Goal: Task Accomplishment & Management: Complete application form

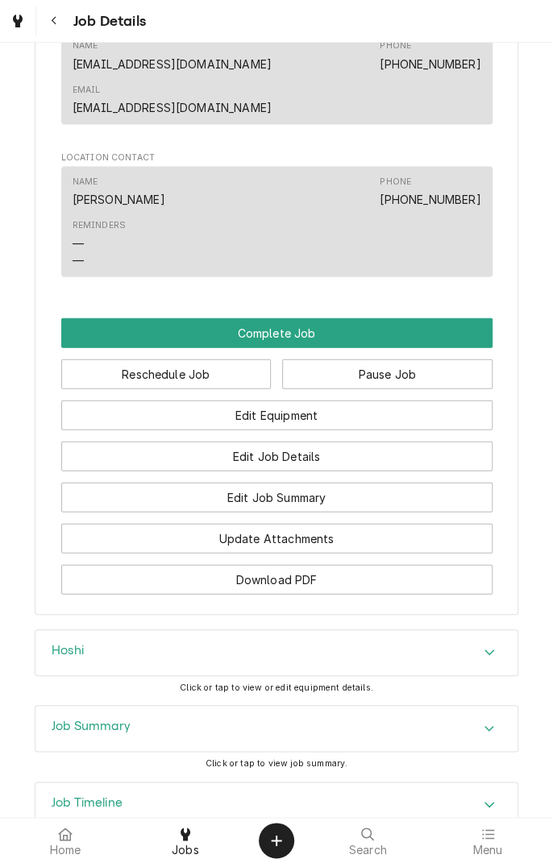
scroll to position [1107, 0]
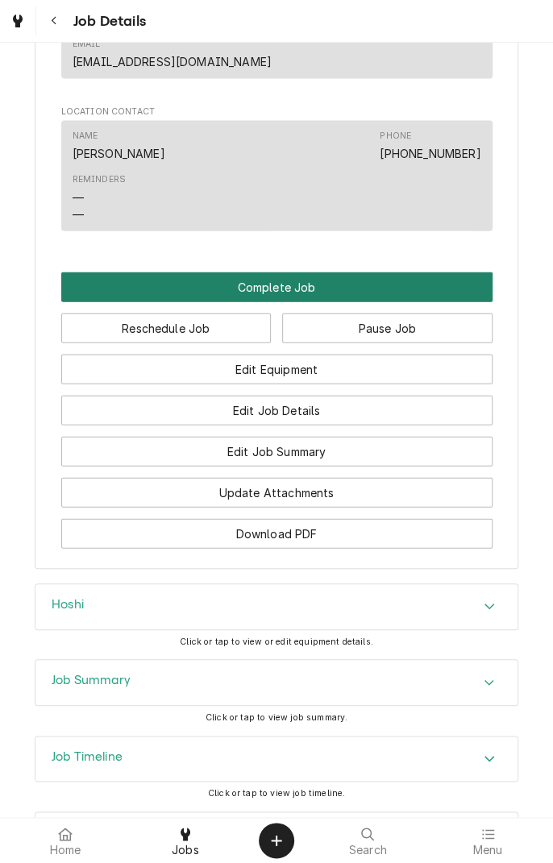
click at [321, 272] on button "Complete Job" at bounding box center [276, 287] width 431 height 30
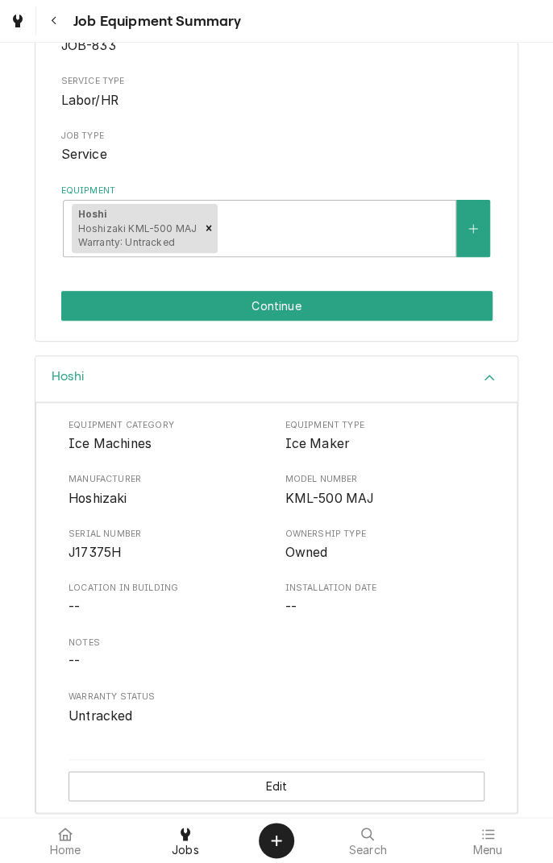
scroll to position [185, 0]
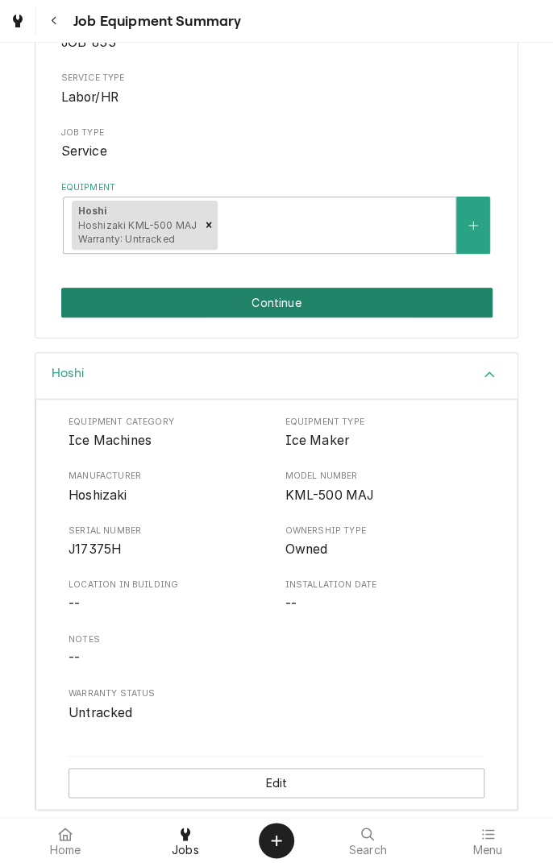
click at [277, 309] on button "Continue" at bounding box center [276, 303] width 431 height 30
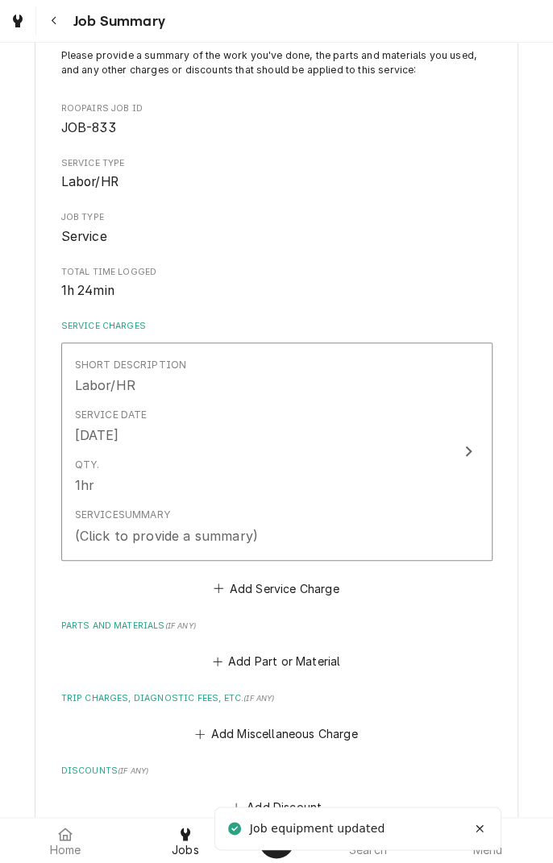
scroll to position [116, 0]
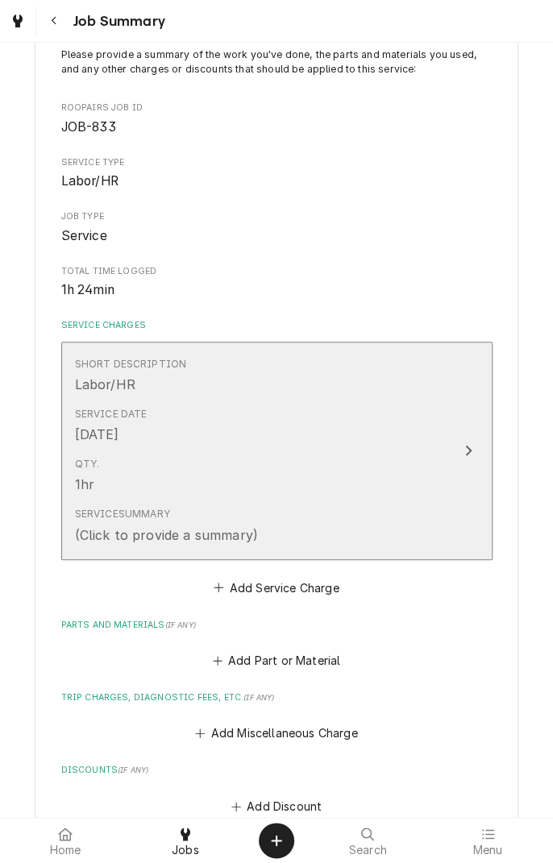
click at [426, 480] on div "Qty. 1hr" at bounding box center [260, 476] width 370 height 50
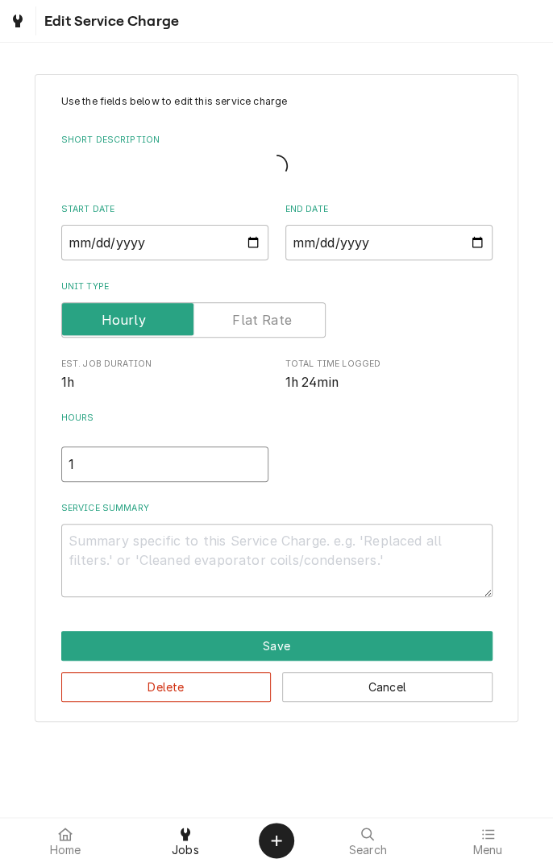
click at [129, 467] on input "1" at bounding box center [164, 463] width 207 height 35
type textarea "x"
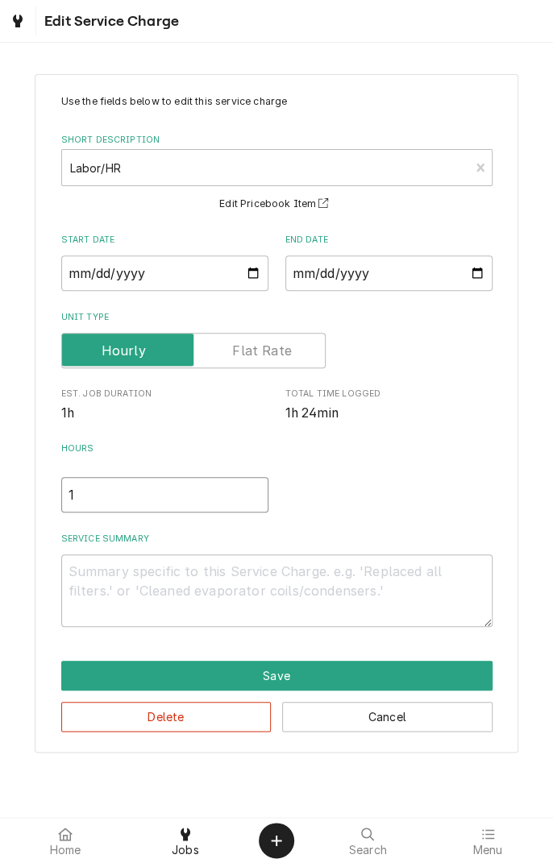
type input "1.5"
type textarea "x"
type input "1.5"
click at [304, 580] on textarea "Service Summary" at bounding box center [276, 590] width 431 height 73
type textarea "x"
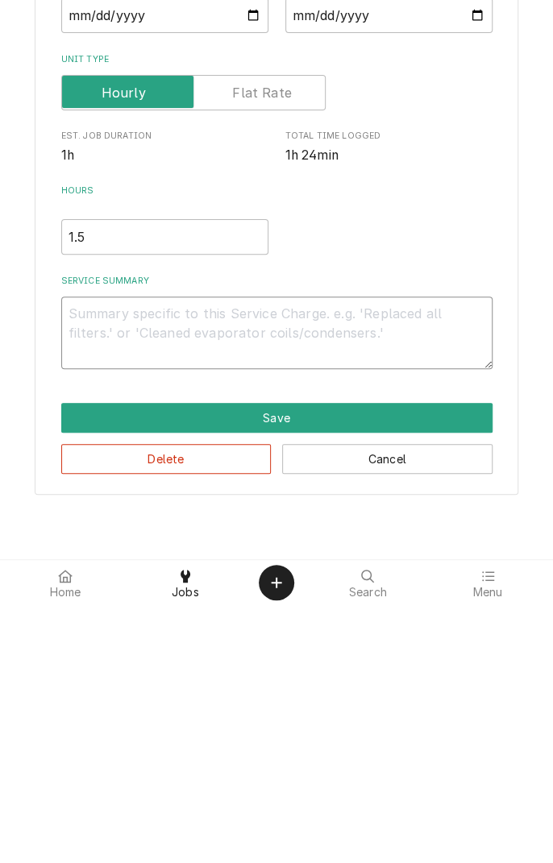
type textarea "D"
type textarea "x"
type textarea "Di"
type textarea "x"
type textarea "Dia"
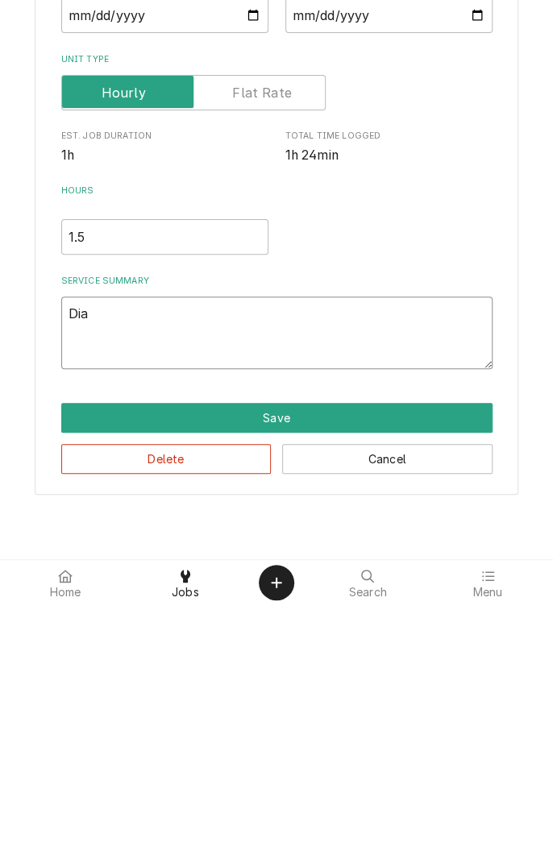
type textarea "x"
type textarea "Diag"
type textarea "x"
type textarea "Diagnosed"
type textarea "x"
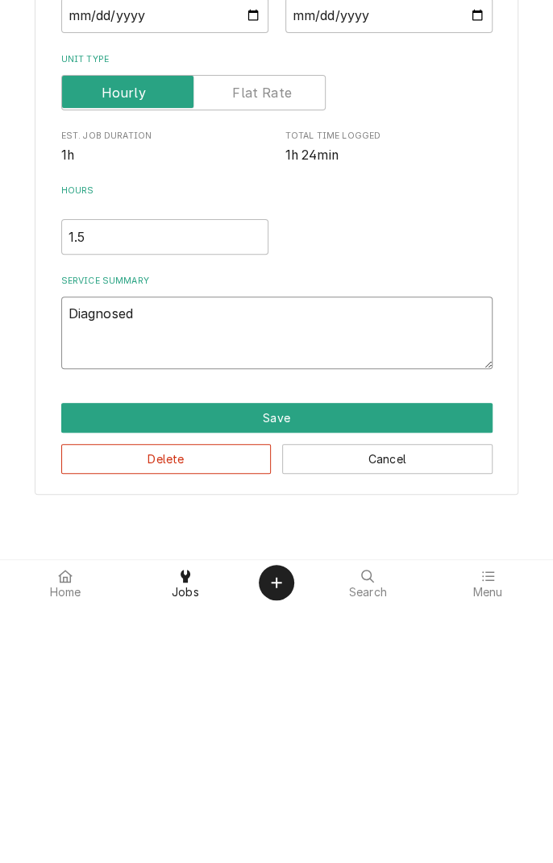
type textarea "Diagnosed i"
type textarea "x"
type textarea "Diagnosed ic"
type textarea "x"
type textarea "Diagnosed ice"
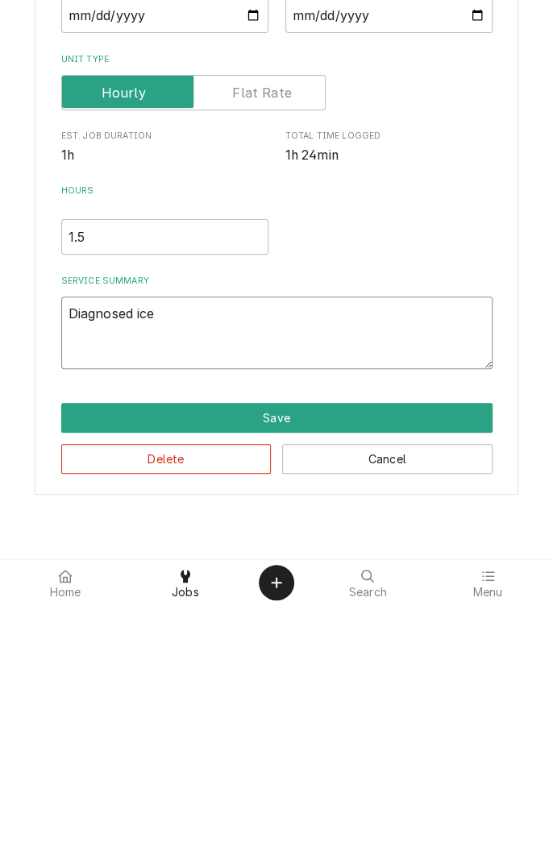
type textarea "x"
type textarea "Diagnosed ice"
type textarea "x"
type textarea "Diagnosed ice m"
type textarea "x"
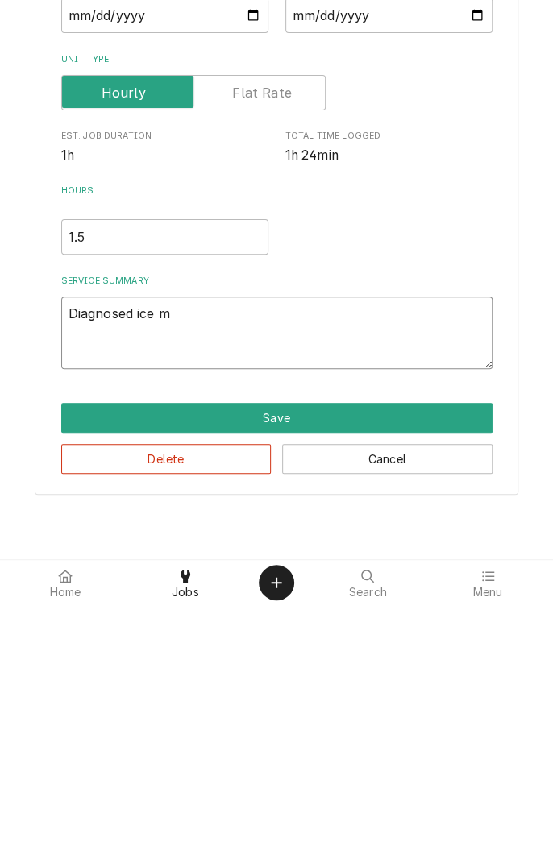
type textarea "Diagnosed ice ma"
type textarea "x"
type textarea "Diagnosed ice mac"
type textarea "x"
type textarea "Diagnosed ice mach"
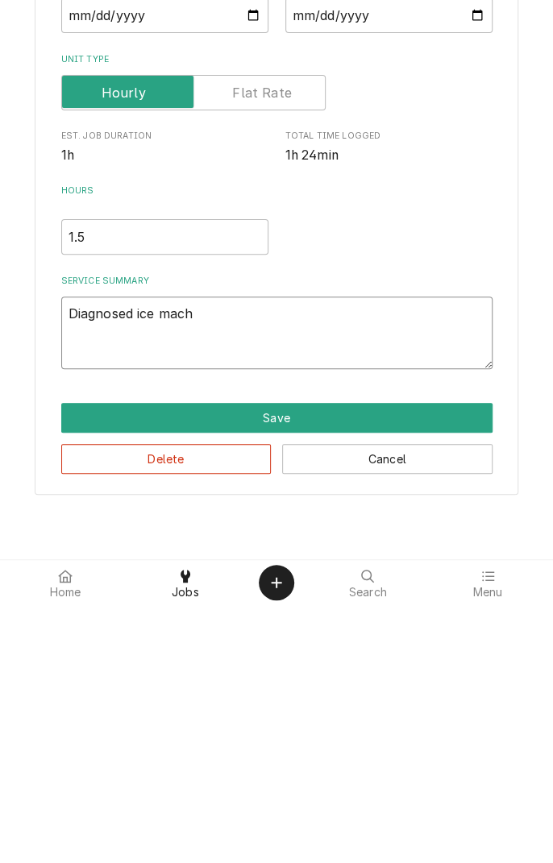
type textarea "x"
type textarea "Diagnosed ice machi"
type textarea "x"
type textarea "Diagnosed ice machin"
type textarea "x"
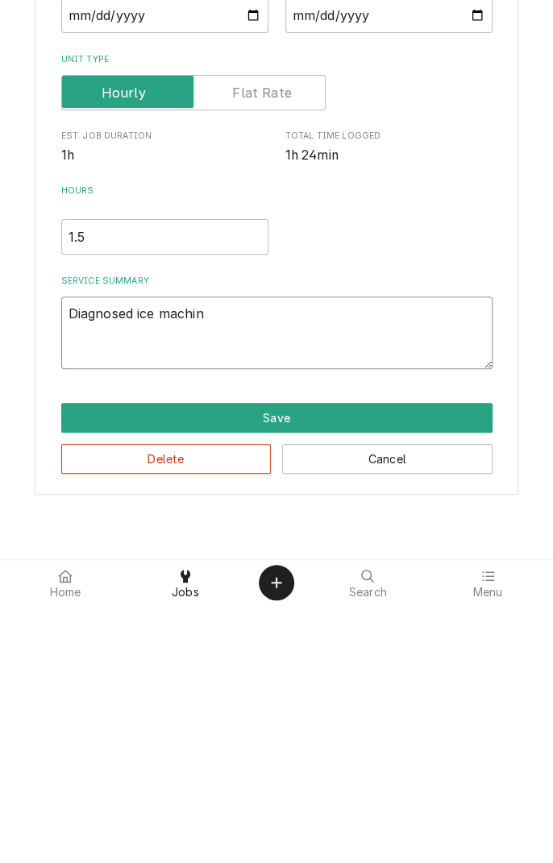
type textarea "Diagnosed ice machine"
type textarea "x"
type textarea "Diagnosed ice machine"
type textarea "x"
type textarea "Diagnosed ice machine l"
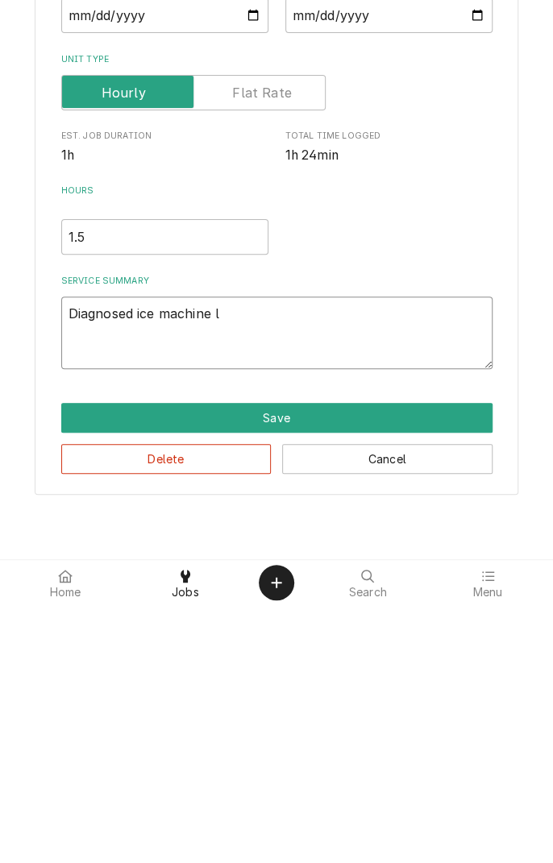
type textarea "x"
type textarea "Diagnosed ice machine lo"
type textarea "x"
type textarea "Diagnosed ice machine low"
type textarea "x"
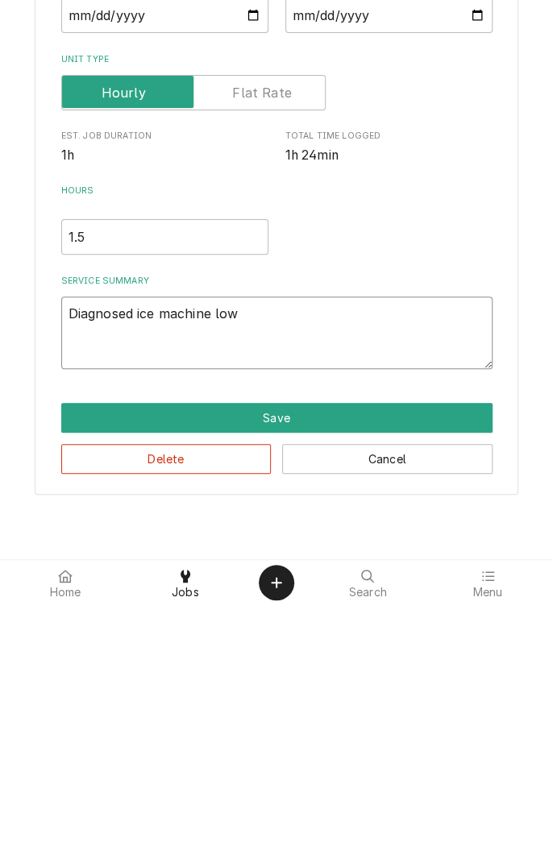
type textarea "Diagnosed ice machine lowe"
type textarea "x"
type textarea "Diagnosed ice machine lowe"
type textarea "x"
type textarea "Diagnosed ice machine lowe p"
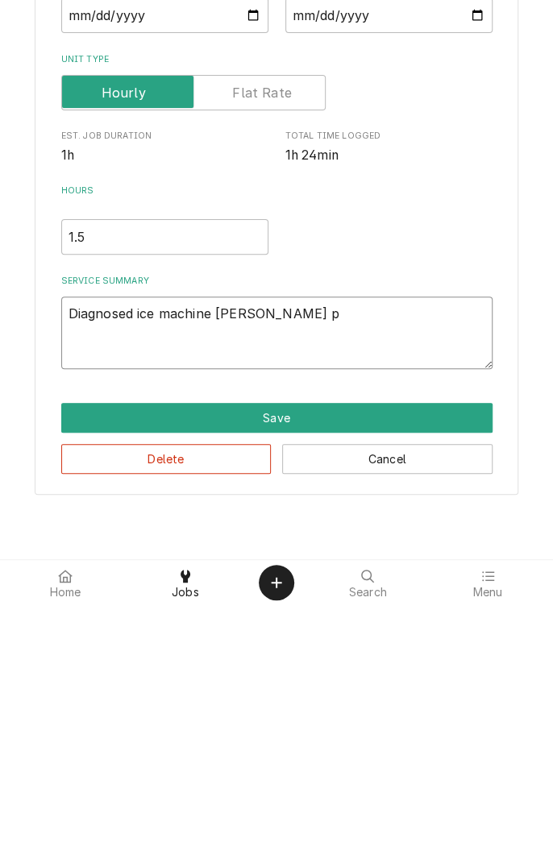
type textarea "x"
type textarea "Diagnosed ice machine lowe pr"
type textarea "x"
type textarea "Diagnosed ice machine lowe pro"
type textarea "x"
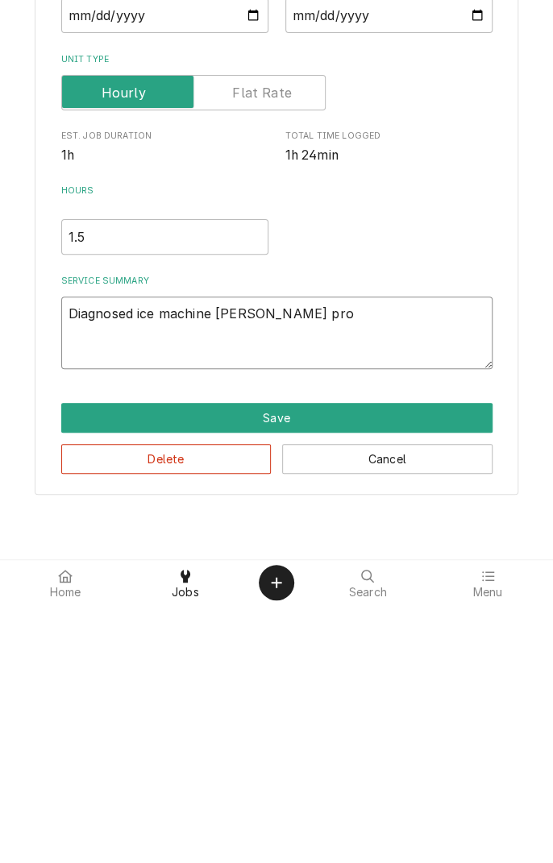
type textarea "Diagnosed ice machine lowe prod"
type textarea "x"
type textarea "Diagnosed ice machine lowe produ"
type textarea "x"
type textarea "Diagnosed ice machine lowe produc"
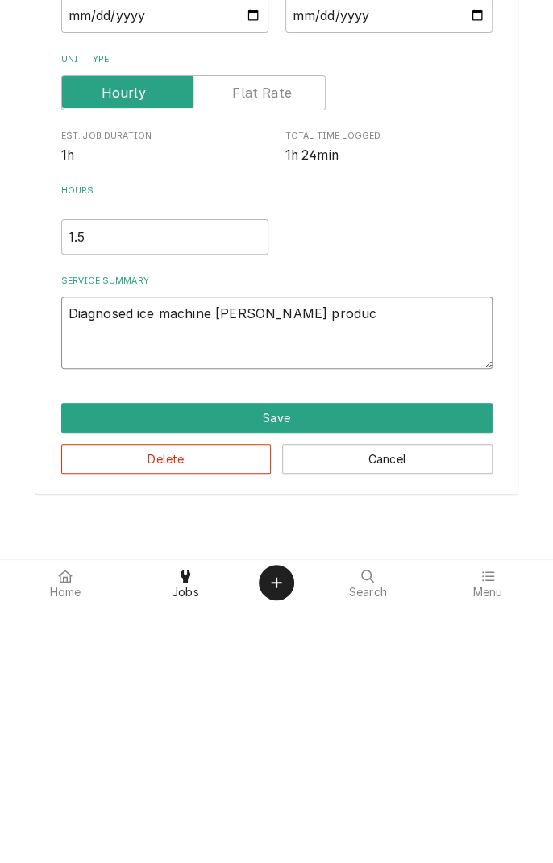
type textarea "x"
type textarea "Diagnosed ice machine lowe producti"
type textarea "x"
type textarea "Diagnosed ice machine lowe productio"
type textarea "x"
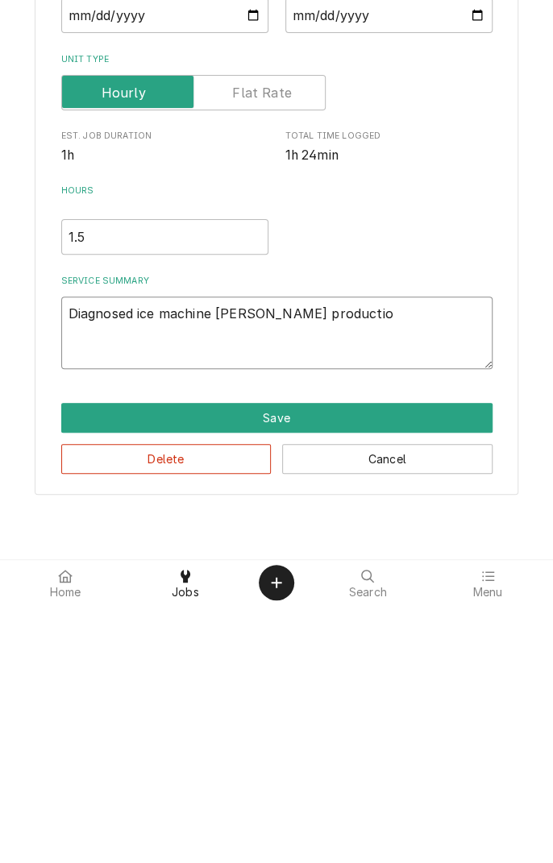
type textarea "Diagnosed ice machine lowe production"
type textarea "x"
type textarea "Diagnosed ice machine low production"
type textarea "x"
type textarea "Diagnosed ice machine low production."
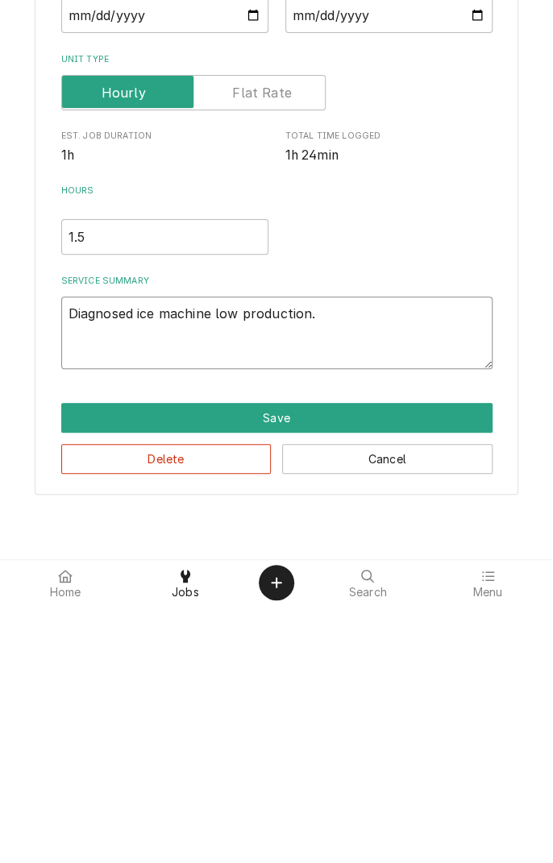
type textarea "x"
type textarea "Diagnosed ice machine low production. U"
type textarea "x"
type textarea "Diagnosed ice machine low production. Un"
type textarea "x"
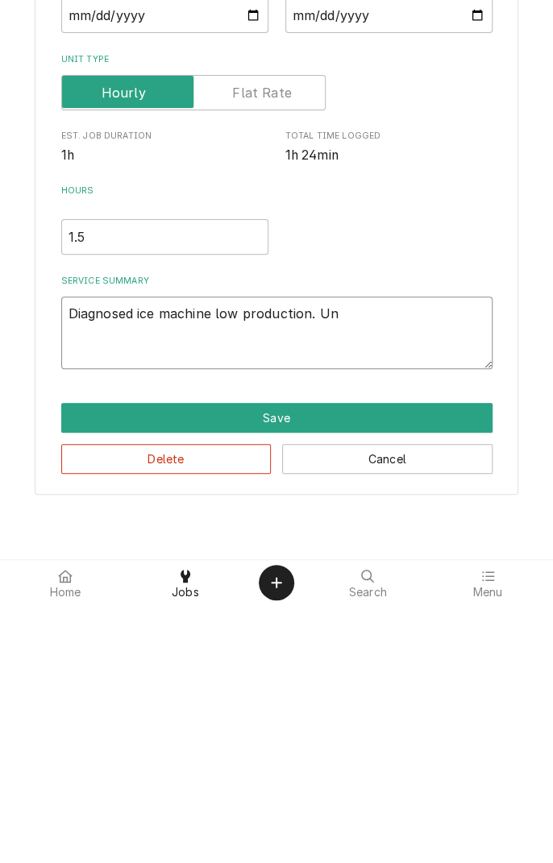
type textarea "Diagnosed ice machine low production. Uni"
type textarea "x"
type textarea "Diagnosed ice machine low production. Unit"
type textarea "x"
type textarea "Diagnosed ice machine low production. Unit"
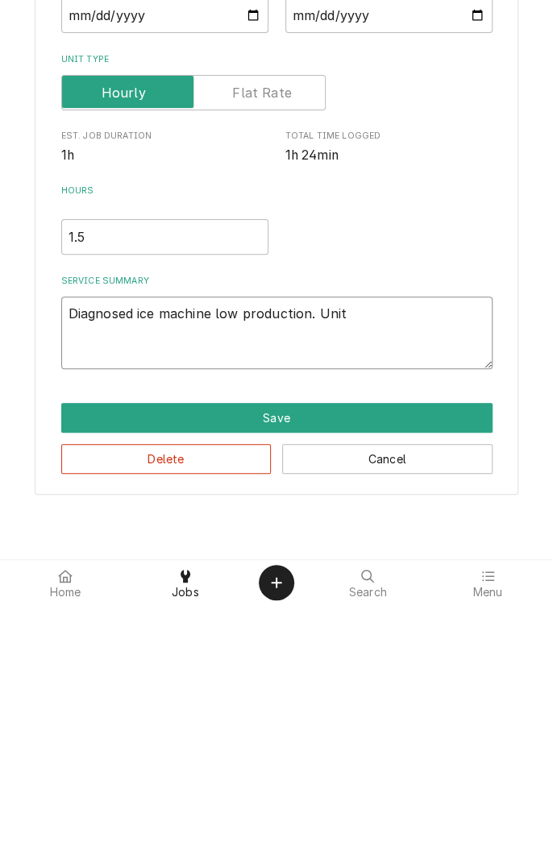
type textarea "x"
type textarea "Diagnosed ice machine low production. Unit h"
type textarea "x"
type textarea "Diagnosed ice machine low production. Unit ha"
type textarea "x"
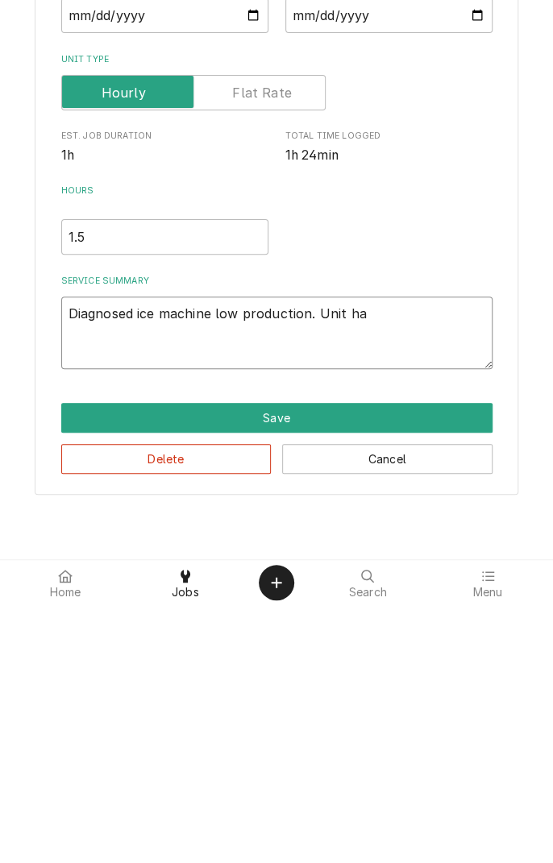
type textarea "Diagnosed ice machine low production. Unit has"
type textarea "x"
type textarea "Diagnosed ice machine low production. Unit has"
type textarea "x"
type textarea "Diagnosed ice machine low production. Unit has f"
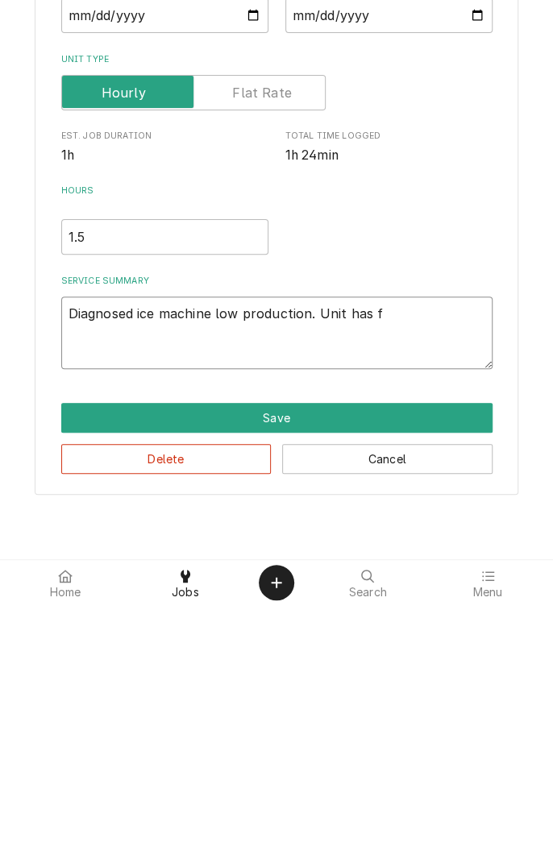
type textarea "x"
type textarea "Diagnosed ice machine low production. Unit has fa"
type textarea "x"
type textarea "Diagnosed ice machine low production. Unit has fai"
type textarea "x"
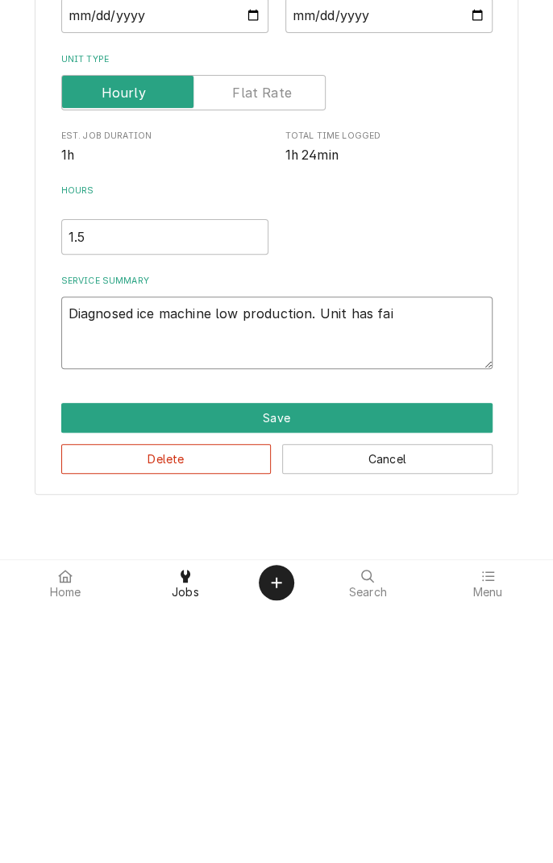
type textarea "Diagnosed ice machine low production. Unit has fail"
type textarea "x"
type textarea "Diagnosed ice machine low production. Unit has faile"
type textarea "x"
type textarea "Diagnosed ice machine low production. Unit has failed"
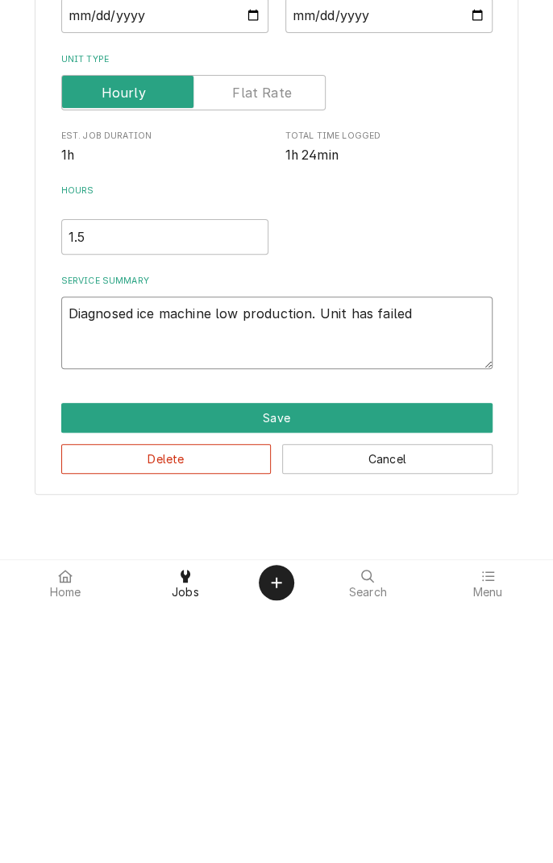
type textarea "x"
type textarea "Diagnosed ice machine low production. Unit has failed"
type textarea "x"
type textarea "Diagnosed ice machine low production. Unit has failed h"
type textarea "x"
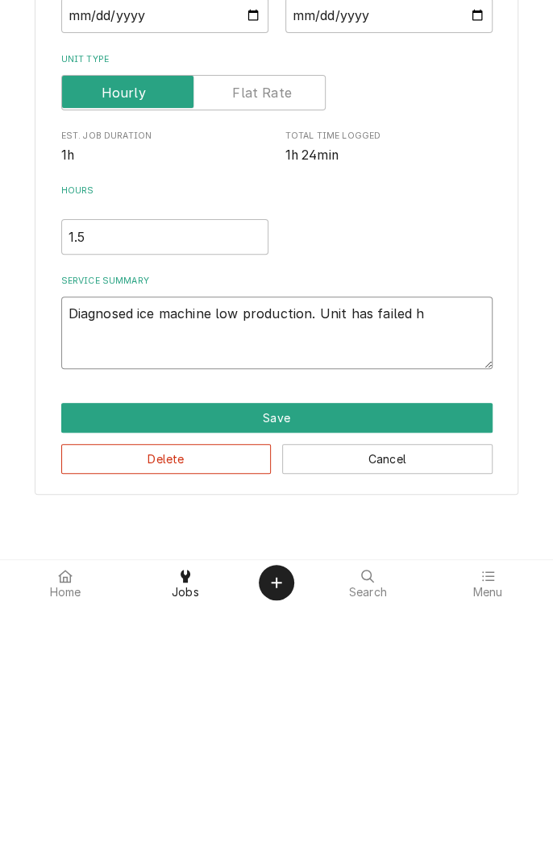
type textarea "Diagnosed ice machine low production. Unit has failed hi"
type textarea "x"
type textarea "Diagnosed ice machine low production. Unit has failed hig"
type textarea "x"
type textarea "Diagnosed ice machine low production. Unit has failed high"
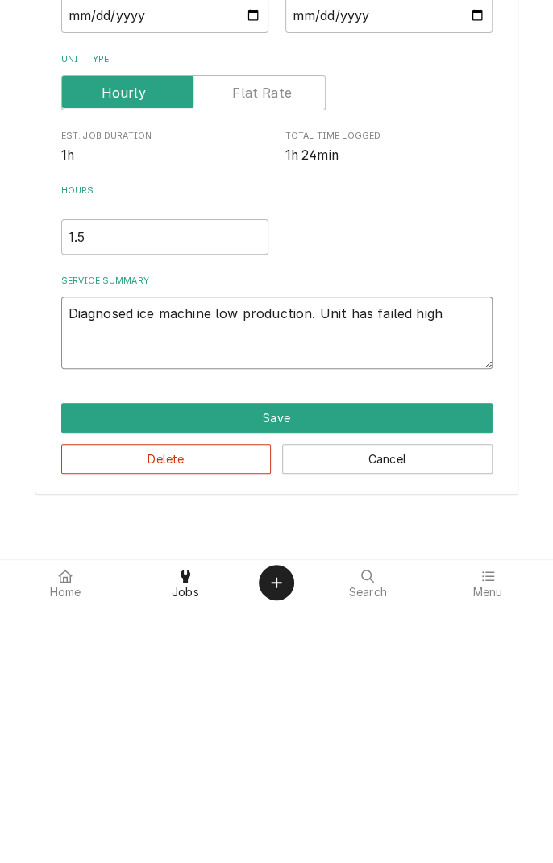
type textarea "x"
type textarea "Diagnosed ice machine low production. Unit has failed high"
type textarea "x"
type textarea "Diagnosed ice machine low production. Unit has failed high p"
type textarea "x"
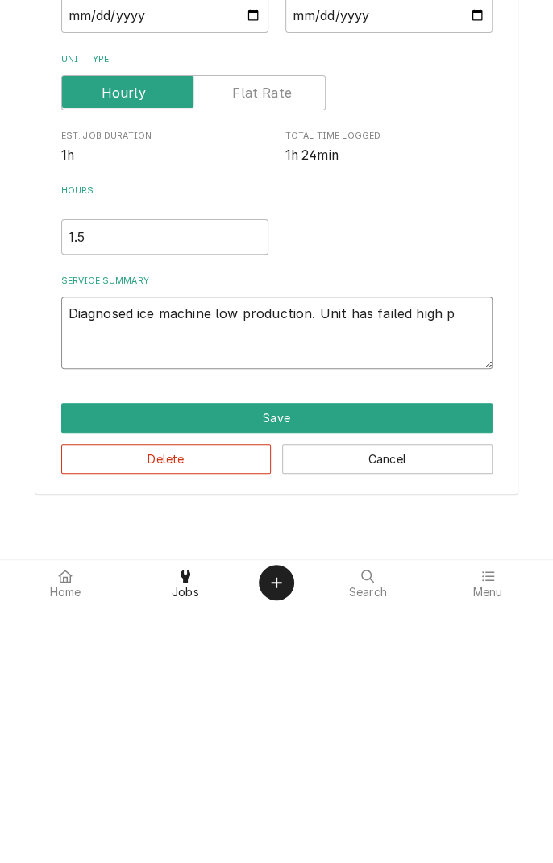
type textarea "Diagnosed ice machine low production. Unit has failed high pr"
type textarea "x"
type textarea "Diagnosed ice machine low production. Unit has failed high pre"
type textarea "x"
type textarea "Diagnosed ice machine low production. Unit has failed high pres"
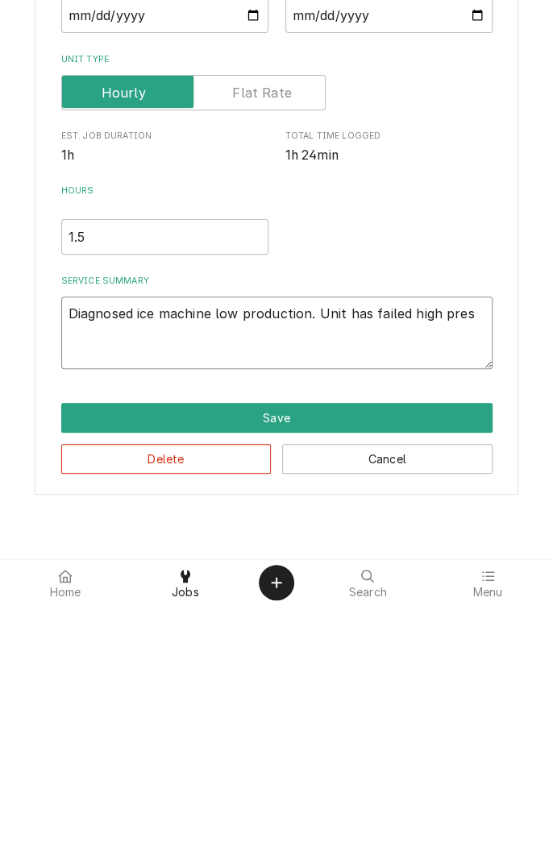
type textarea "x"
type textarea "Diagnosed ice machine low production. Unit has failed high press"
type textarea "x"
type textarea "Diagnosed ice machine low production. Unit has failed high pressu"
type textarea "x"
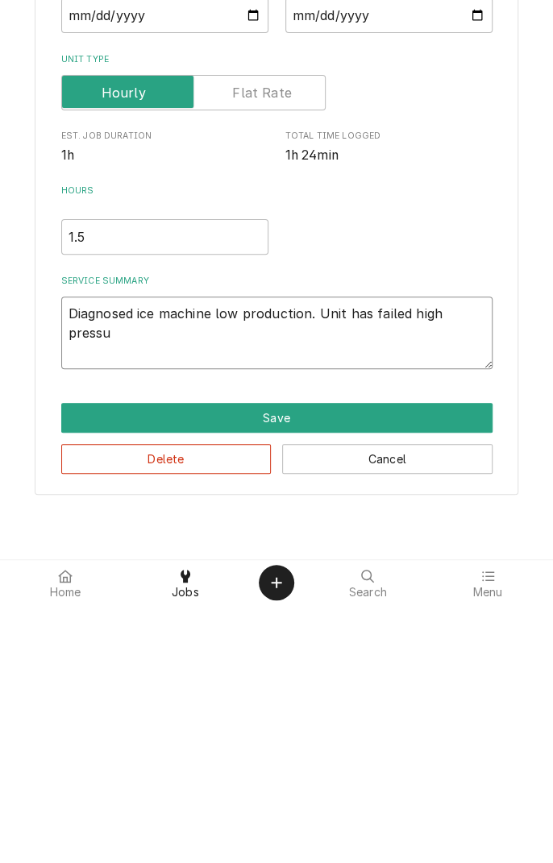
type textarea "Diagnosed ice machine low production. Unit has failed high pressur"
type textarea "x"
type textarea "Diagnosed ice machine low production. Unit has failed high pressure"
type textarea "x"
type textarea "Diagnosed ice machine low production. Unit has failed high pressure"
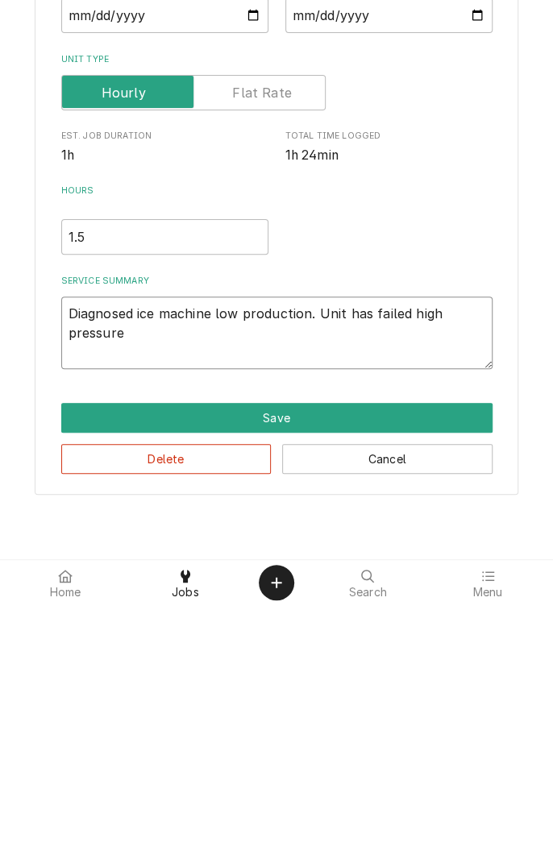
type textarea "x"
type textarea "Diagnosed ice machine low production. Unit has failed high pressure s"
type textarea "x"
type textarea "Diagnosed ice machine low production. Unit has failed high pressure sw"
type textarea "x"
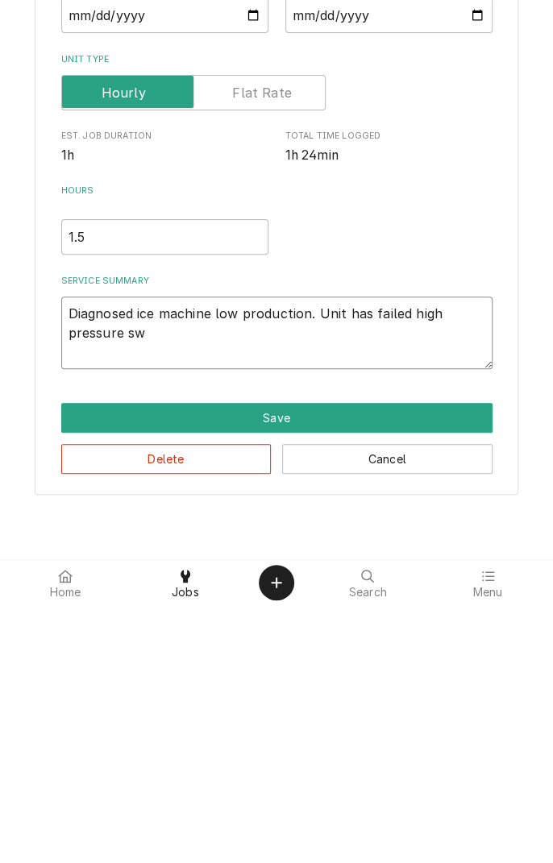
type textarea "Diagnosed ice machine low production. Unit has failed high pressure swi"
type textarea "x"
type textarea "Diagnosed ice machine low production. Unit has failed high pressure swit"
type textarea "x"
type textarea "Diagnosed ice machine low production. Unit has failed high pressure switc"
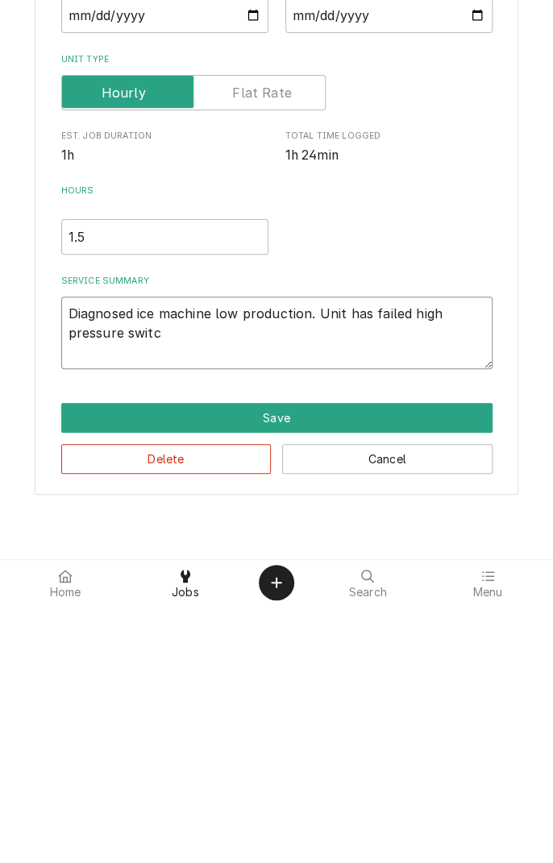
type textarea "x"
type textarea "Diagnosed ice machine low production. Unit has failed high pressure switch"
type textarea "x"
type textarea "Diagnosed ice machine low production. Unit has failed high pressure switch."
type textarea "x"
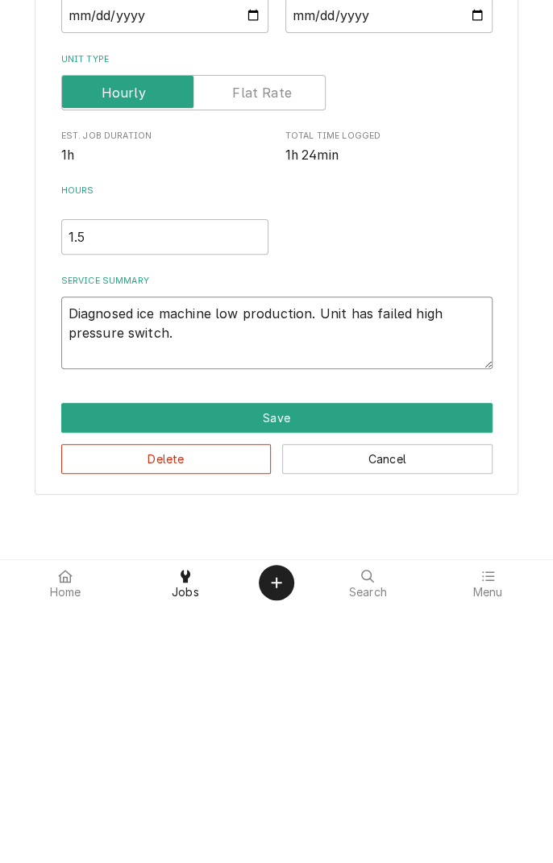
type textarea "Diagnosed ice machine low production. Unit has failed high pressure switch."
type textarea "x"
type textarea "Diagnosed ice machine low production. Unit has failed high pressure switch. O"
type textarea "x"
type textarea "Diagnosed ice machine low production. Unit has failed high pressure switch. Op"
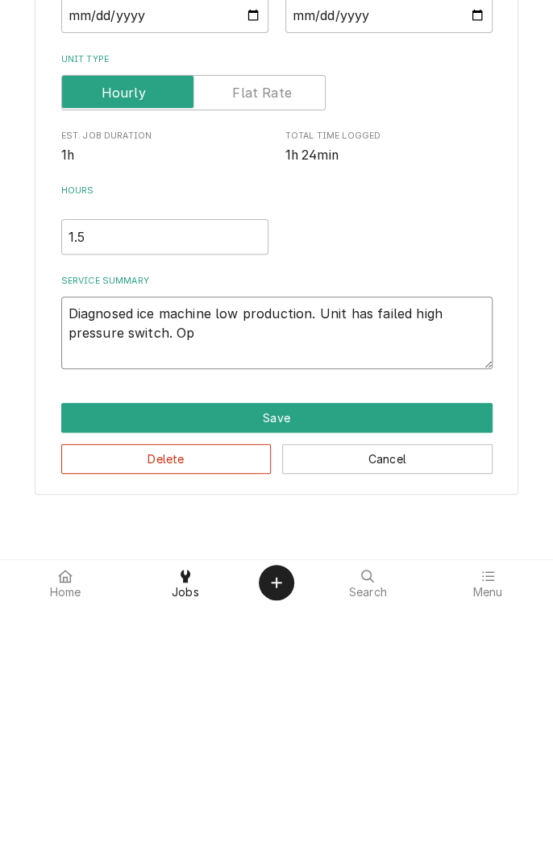
type textarea "x"
type textarea "Diagnosed ice machine low production. Unit has failed high pressure switch. Ope"
type textarea "x"
type textarea "Diagnosed ice machine low production. Unit has failed high pressure switch. Open"
type textarea "x"
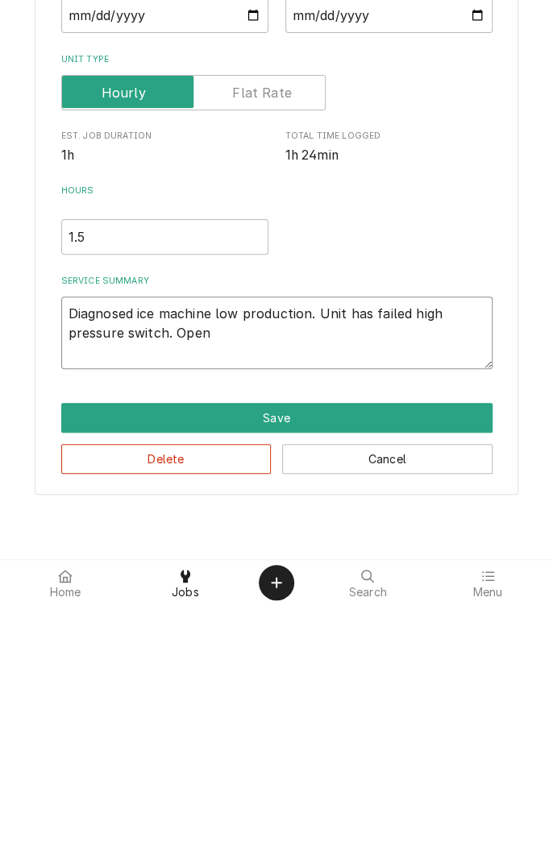
type textarea "Diagnosed ice machine low production. Unit has failed high pressure switch. Ope…"
type textarea "x"
type textarea "Diagnosed ice machine low production. Unit has failed high pressure switch. Ope…"
type textarea "x"
type textarea "Diagnosed ice machine low production. Unit has failed high pressure switch. Ope…"
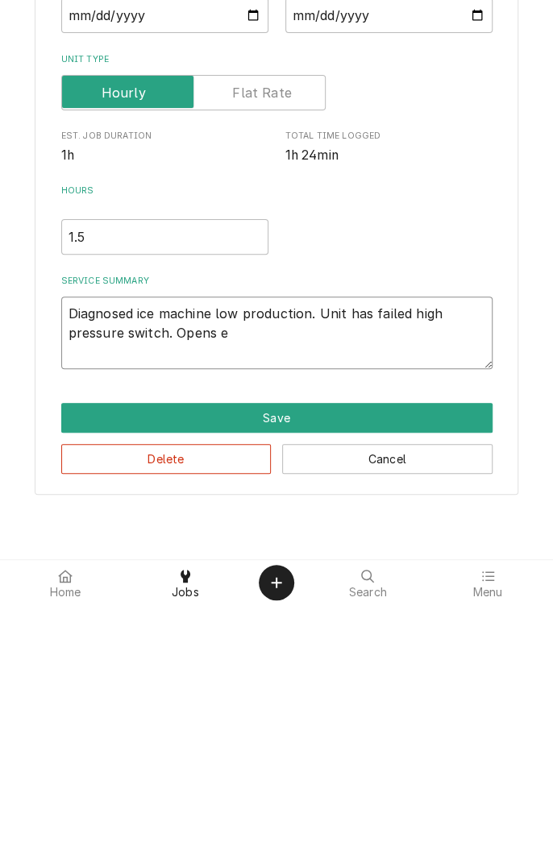
type textarea "x"
type textarea "Diagnosed ice machine low production. Unit has failed high pressure switch. Ope…"
type textarea "x"
type textarea "Diagnosed ice machine low production. Unit has failed high pressure switch. Ope…"
type textarea "x"
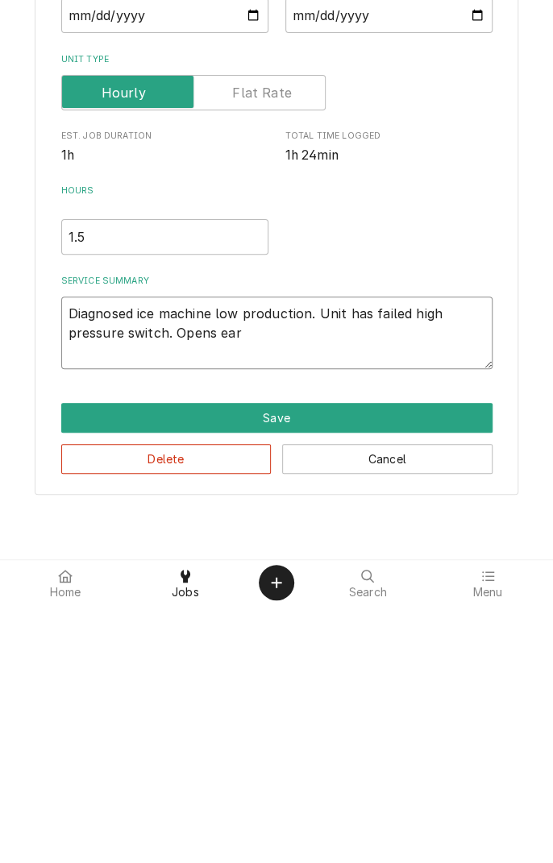
type textarea "Diagnosed ice machine low production. Unit has failed high pressure switch. Ope…"
type textarea "x"
type textarea "Diagnosed ice machine low production. Unit has failed high pressure switch. Ope…"
type textarea "x"
type textarea "Diagnosed ice machine low production. Unit has failed high pressure switch. Ope…"
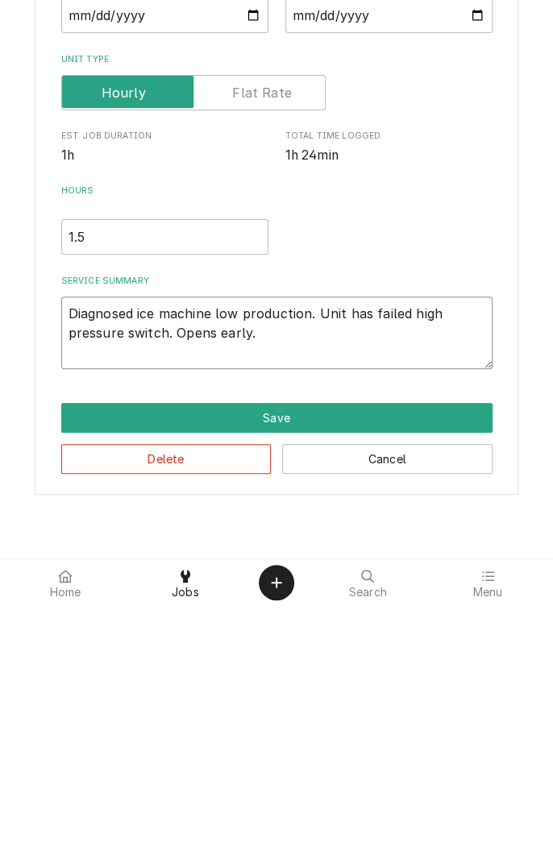
type textarea "x"
type textarea "Diagnosed ice machine low production. Unit has failed high pressure switch. Ope…"
type textarea "x"
type textarea "Diagnosed ice machine low production. Unit has failed high pressure switch. Ope…"
type textarea "x"
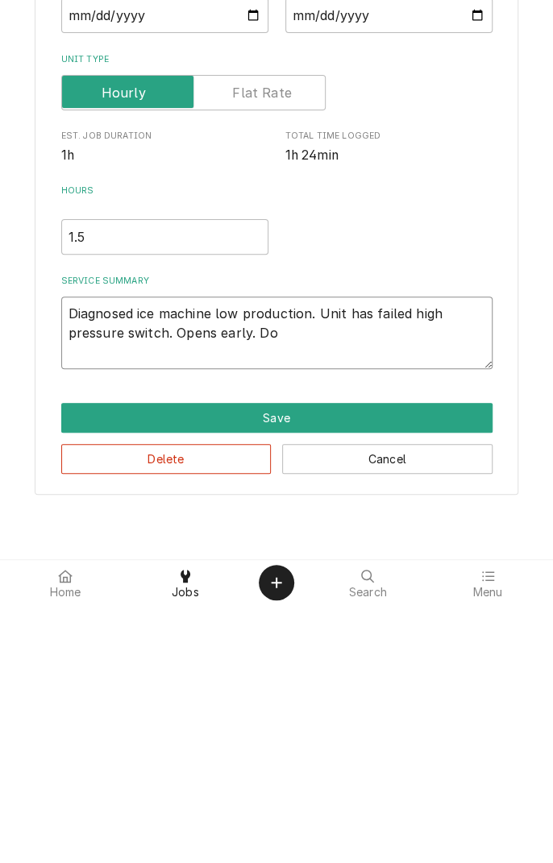
type textarea "Diagnosed ice machine low production. Unit has failed high pressure switch. Ope…"
type textarea "x"
type textarea "Diagnosed ice machine low production. Unit has failed high pressure switch. Ope…"
type textarea "x"
type textarea "Diagnosed ice machine low production. Unit has failed high pressure switch. Ope…"
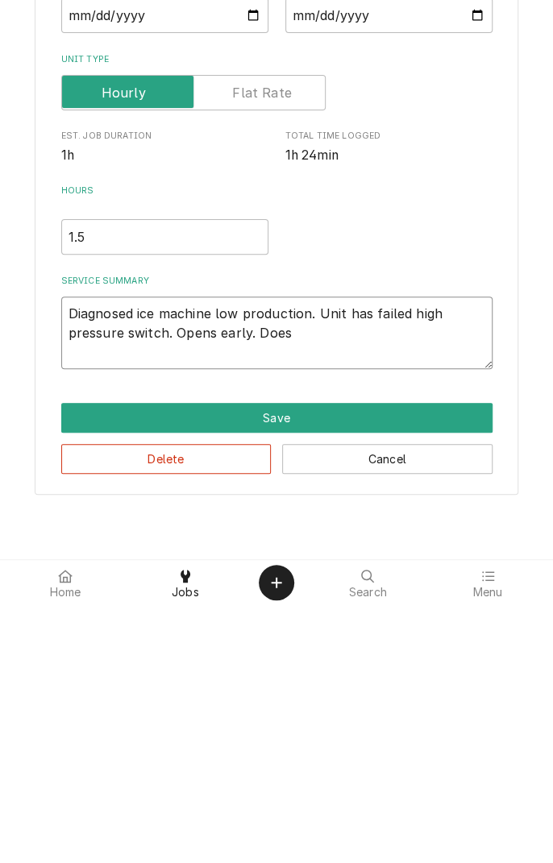
type textarea "x"
type textarea "Diagnosed ice machine low production. Unit has failed high pressure switch. Ope…"
type textarea "x"
type textarea "Diagnosed ice machine low production. Unit has failed high pressure switch. Ope…"
type textarea "x"
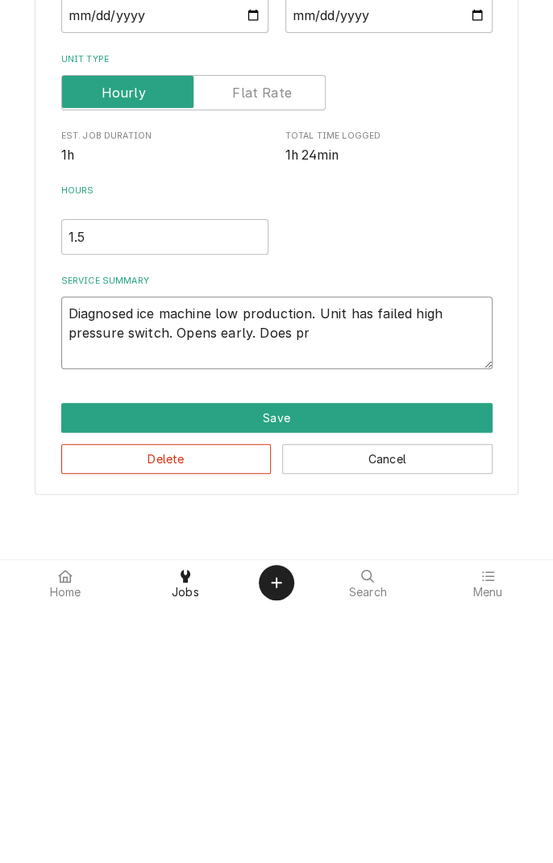
type textarea "Diagnosed ice machine low production. Unit has failed high pressure switch. Ope…"
type textarea "x"
type textarea "Diagnosed ice machine low production. Unit has failed high pressure switch. Ope…"
type textarea "x"
type textarea "Diagnosed ice machine low production. Unit has failed high pressure switch. Ope…"
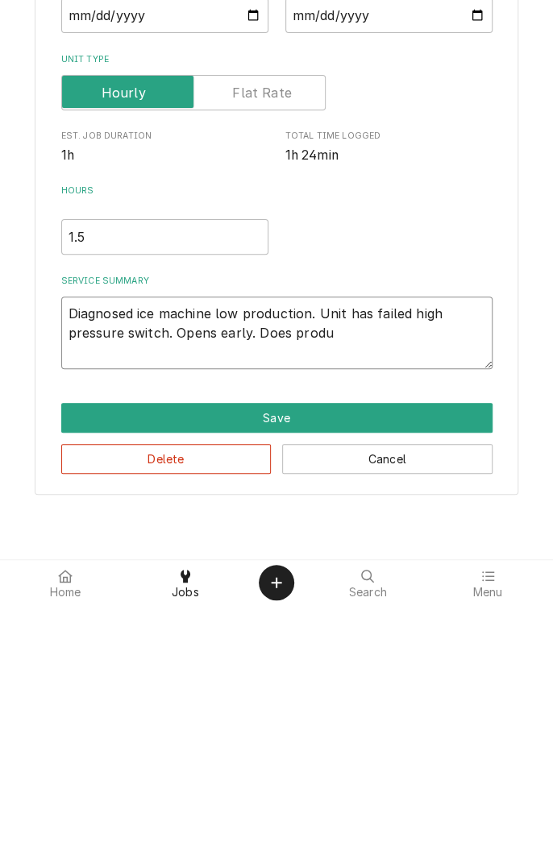
type textarea "x"
type textarea "Diagnosed ice machine low production. Unit has failed high pressure switch. Ope…"
type textarea "x"
type textarea "Diagnosed ice machine low production. Unit has failed high pressure switch. Ope…"
type textarea "x"
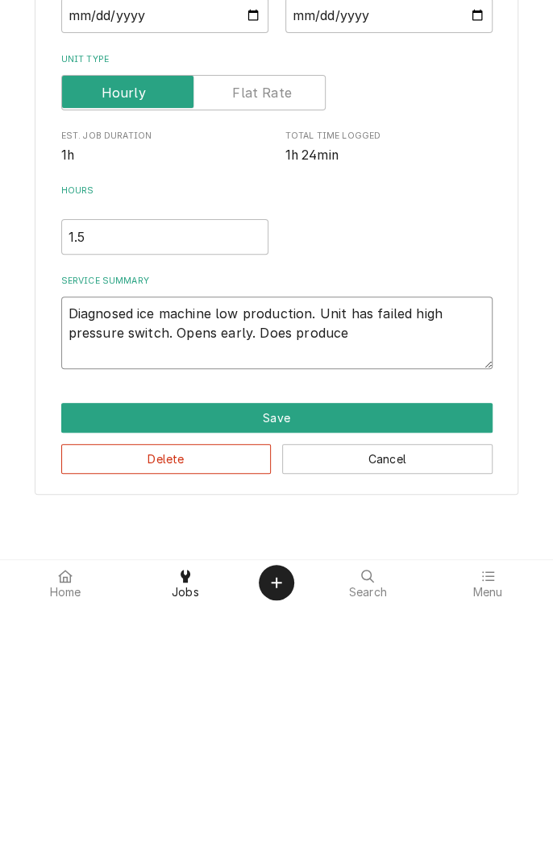
type textarea "Diagnosed ice machine low production. Unit has failed high pressure switch. Ope…"
type textarea "x"
type textarea "Diagnosed ice machine low production. Unit has failed high pressure switch. Ope…"
type textarea "x"
type textarea "Diagnosed ice machine low production. Unit has failed high pressure switch. Ope…"
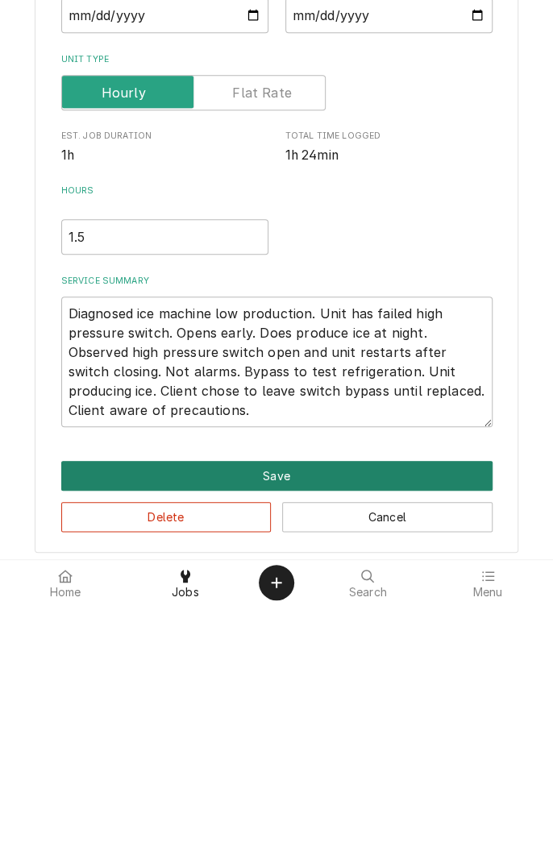
click at [280, 735] on button "Save" at bounding box center [276, 734] width 431 height 30
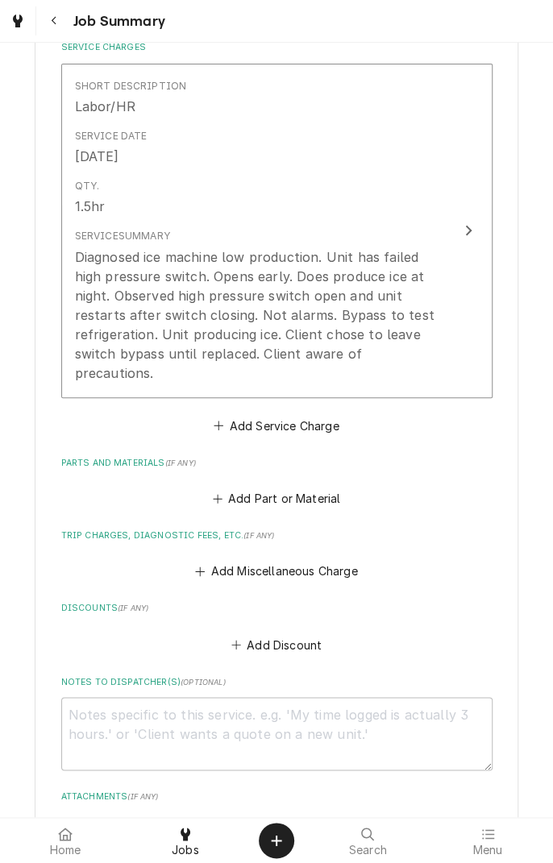
scroll to position [401, 0]
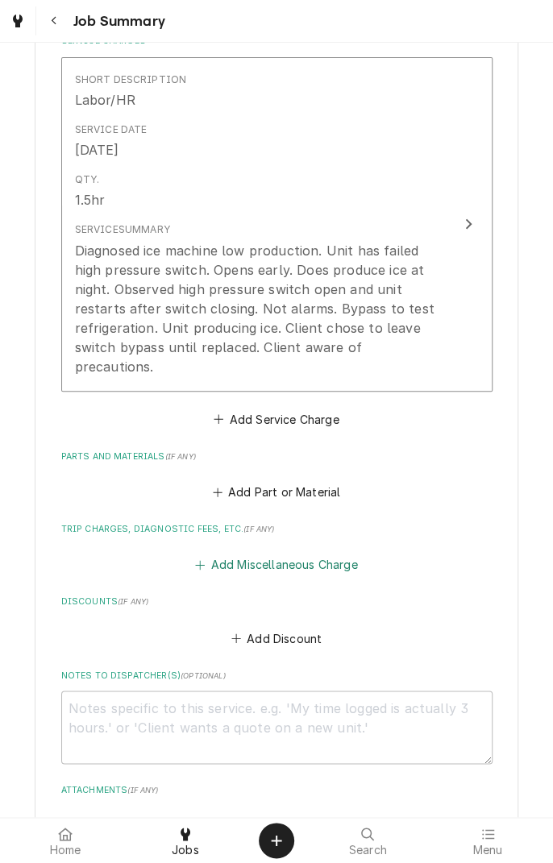
click at [251, 554] on button "Add Miscellaneous Charge" at bounding box center [277, 565] width 168 height 23
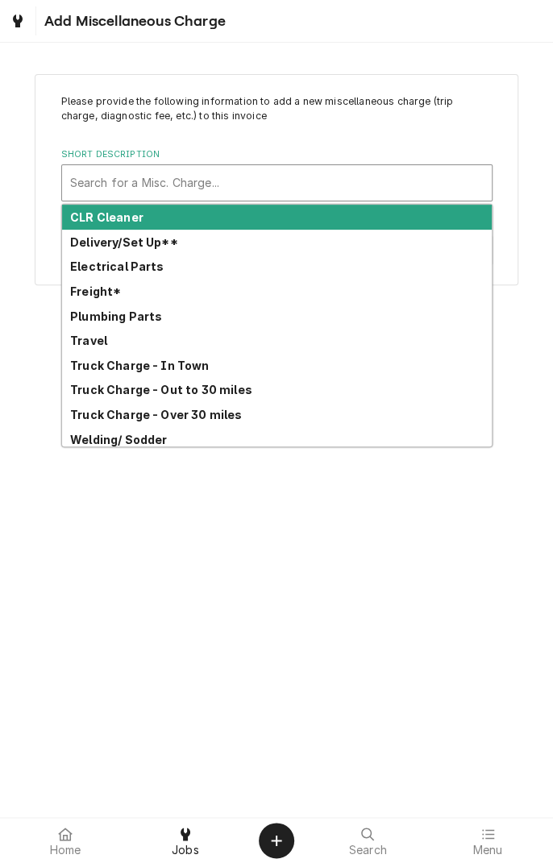
click at [186, 372] on div "Truck Charge - In Town" at bounding box center [277, 365] width 430 height 25
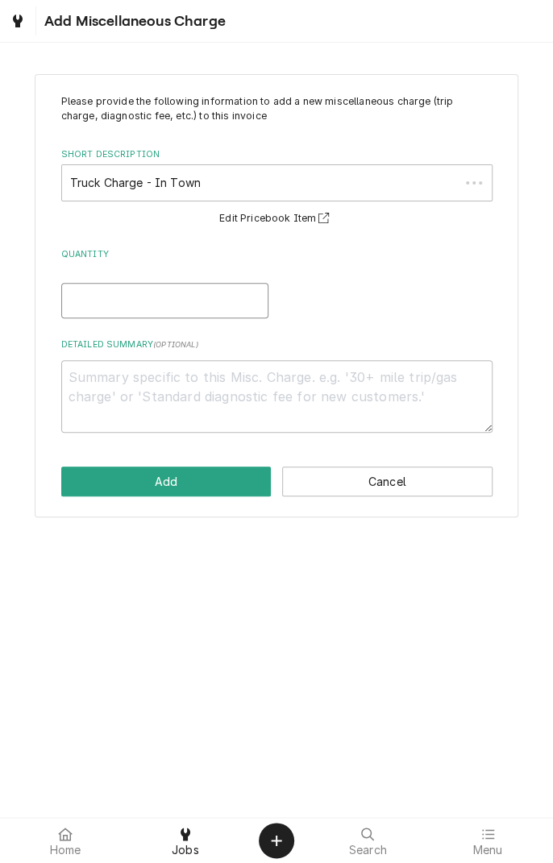
click at [213, 308] on input "Quantity" at bounding box center [164, 300] width 207 height 35
click at [308, 380] on textarea "Detailed Summary ( optional )" at bounding box center [276, 396] width 431 height 73
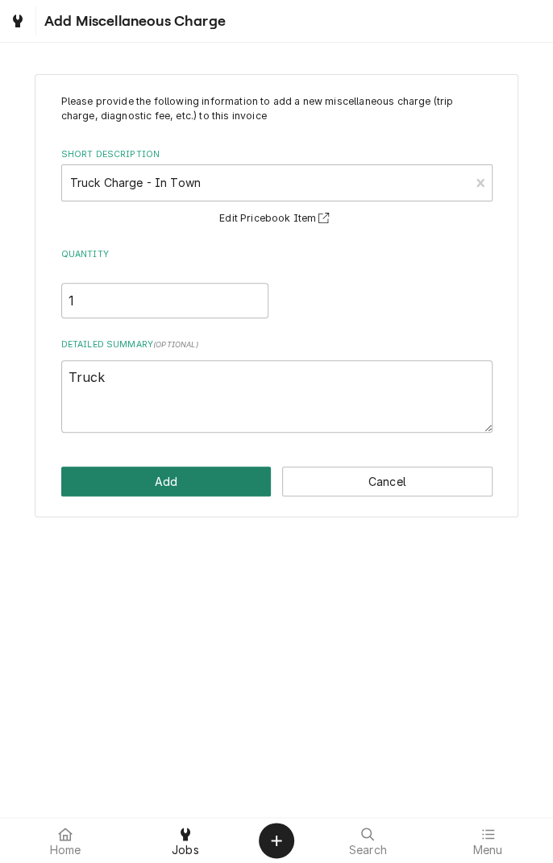
click at [166, 487] on button "Add" at bounding box center [166, 482] width 210 height 30
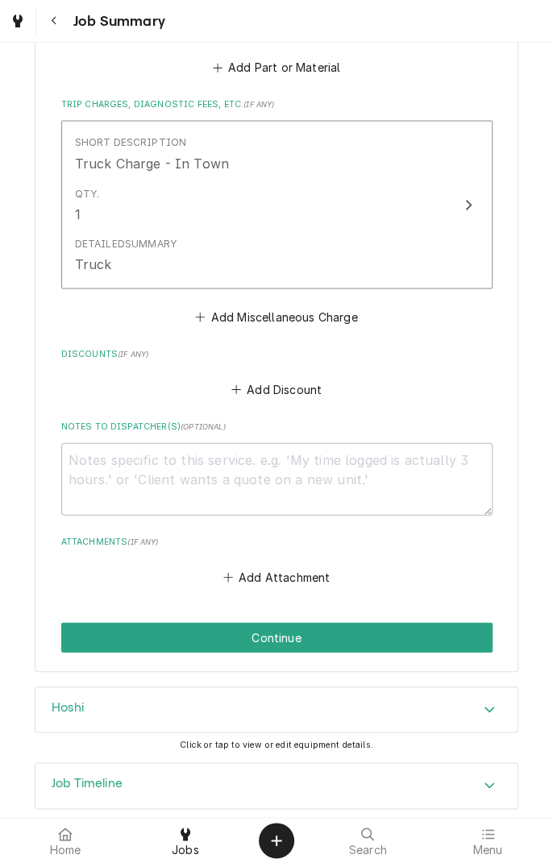
scroll to position [825, 0]
click at [360, 446] on textarea "Notes to Dispatcher(s) ( optional )" at bounding box center [276, 478] width 431 height 73
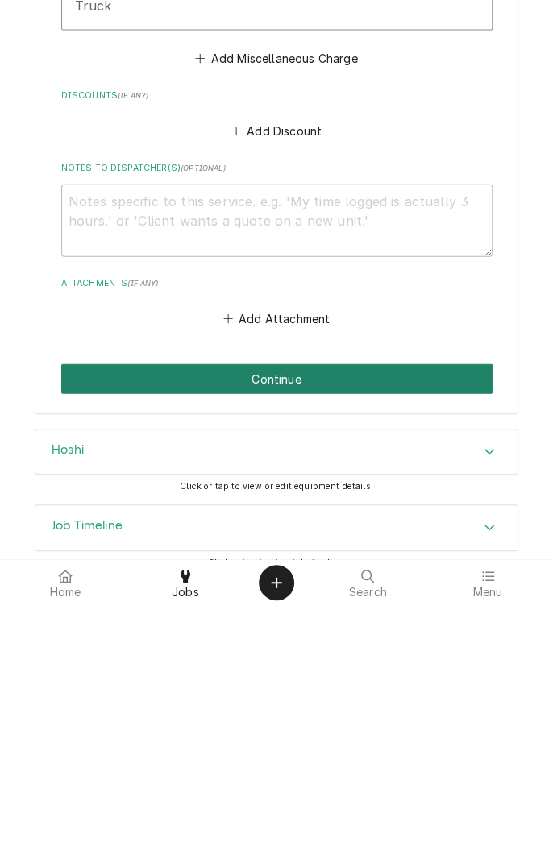
click at [307, 630] on button "Continue" at bounding box center [276, 637] width 431 height 30
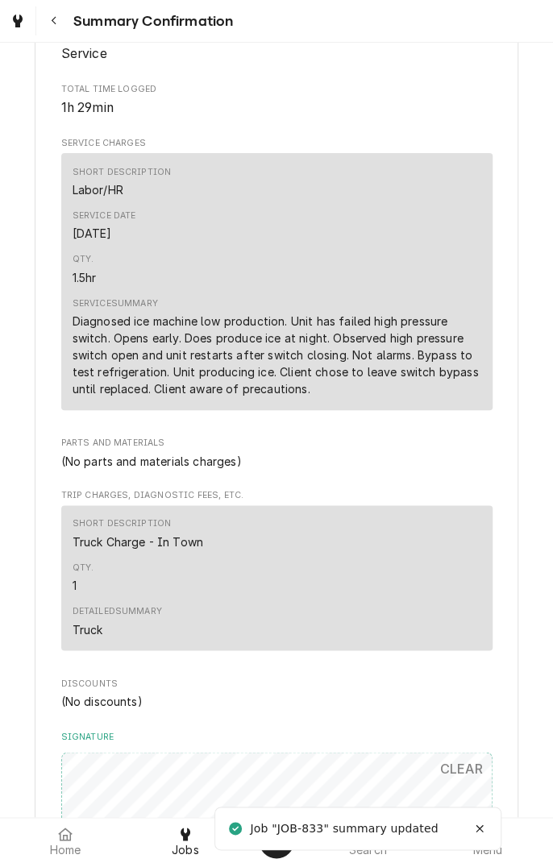
scroll to position [822, 0]
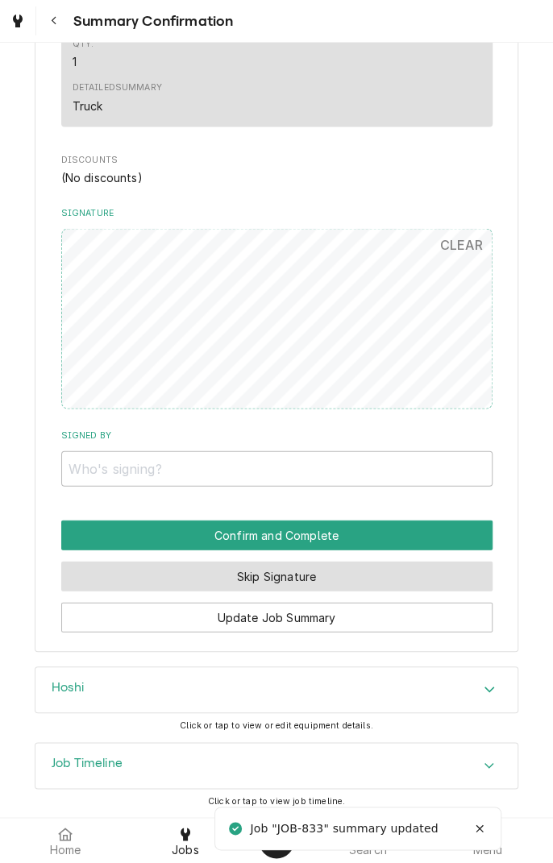
click at [315, 579] on button "Skip Signature" at bounding box center [276, 576] width 431 height 30
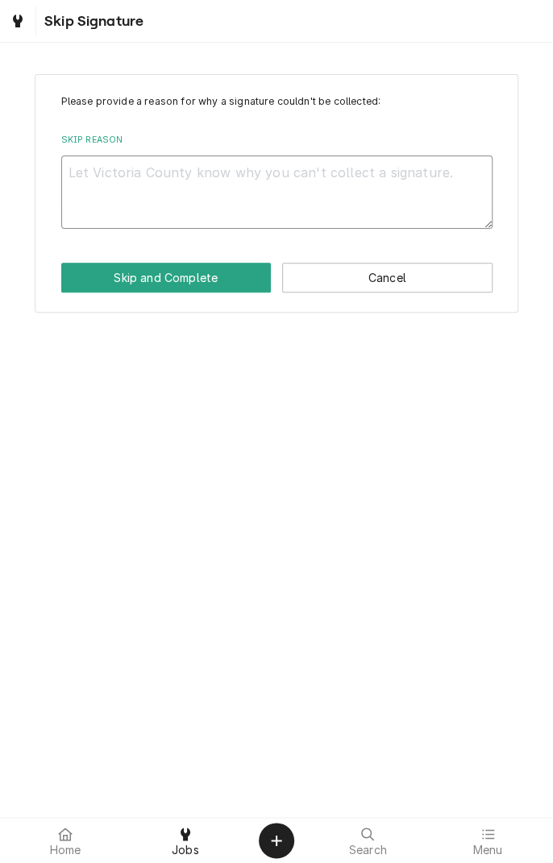
click at [201, 181] on textarea "Skip Reason" at bounding box center [276, 192] width 431 height 73
type textarea "x"
type textarea "C"
type textarea "x"
type textarea "Cl"
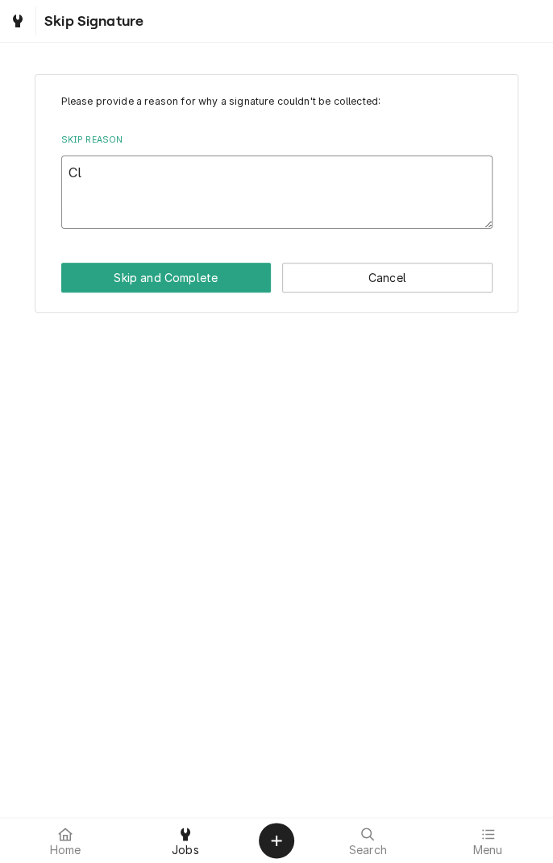
type textarea "x"
type textarea "Cli"
type textarea "x"
type textarea "Clie"
type textarea "x"
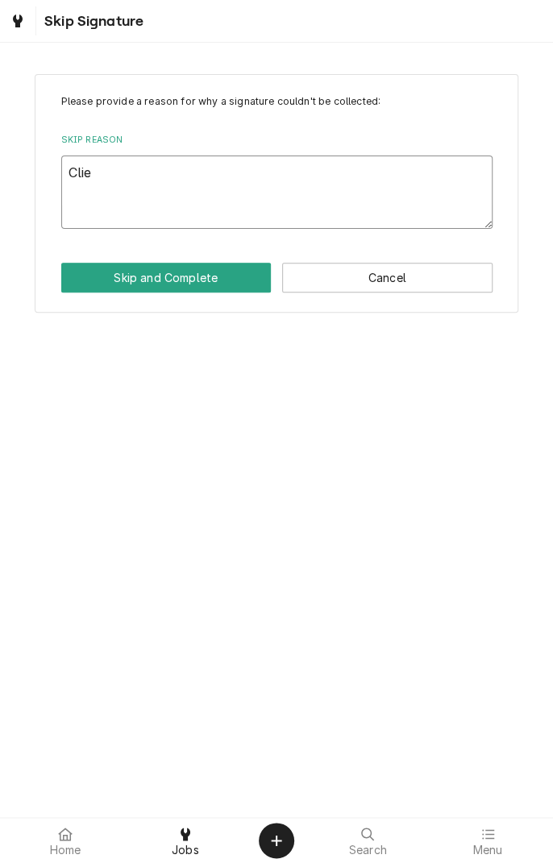
type textarea "Clien"
type textarea "x"
type textarea "Client"
type textarea "x"
type textarea "Client"
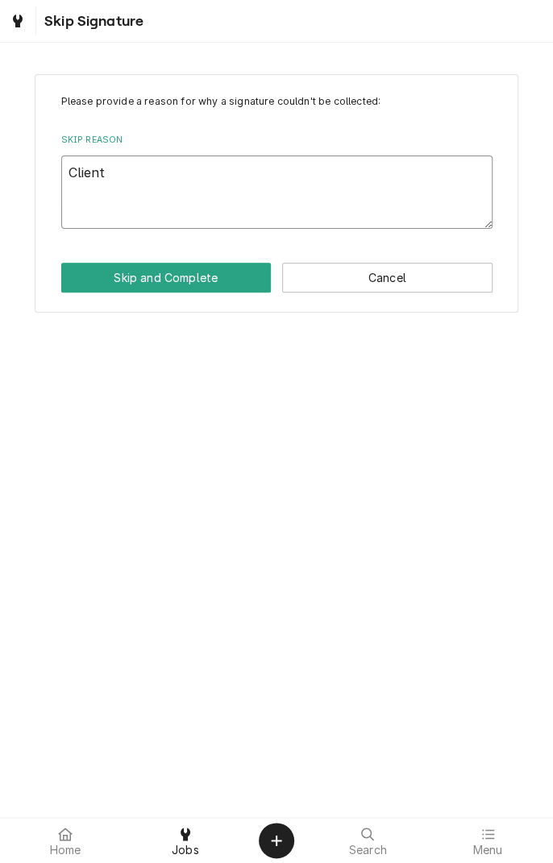
type textarea "x"
type textarea "Client n"
type textarea "x"
type textarea "Client no"
type textarea "x"
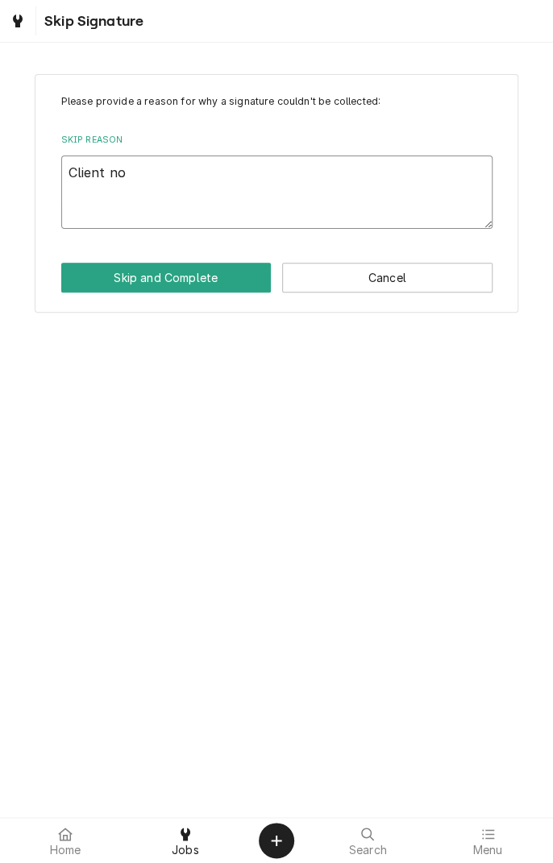
type textarea "Client not"
type textarea "x"
type textarea "Client not"
type textarea "x"
type textarea "Client not o"
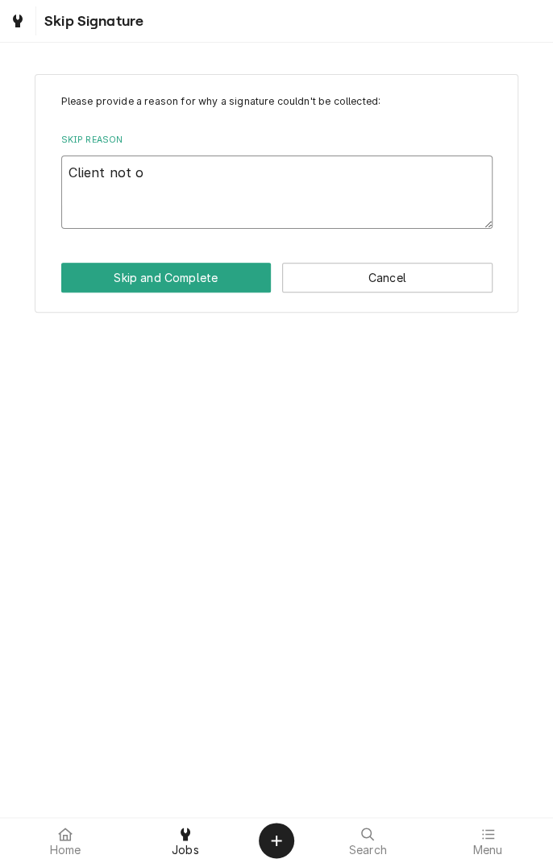
type textarea "x"
type textarea "Client not on"
type textarea "x"
type textarea "Client not on"
type textarea "x"
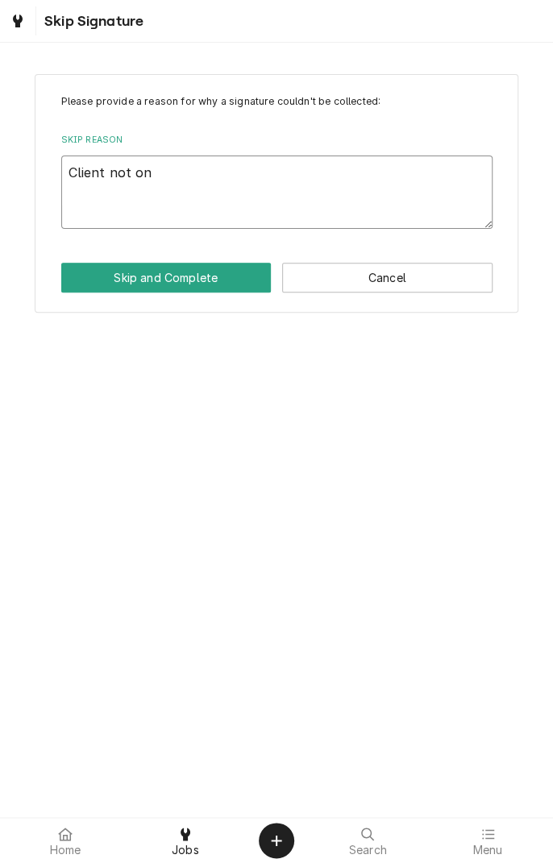
type textarea "Client not on s"
type textarea "x"
type textarea "Client not on si"
type textarea "x"
type textarea "Client not on sit"
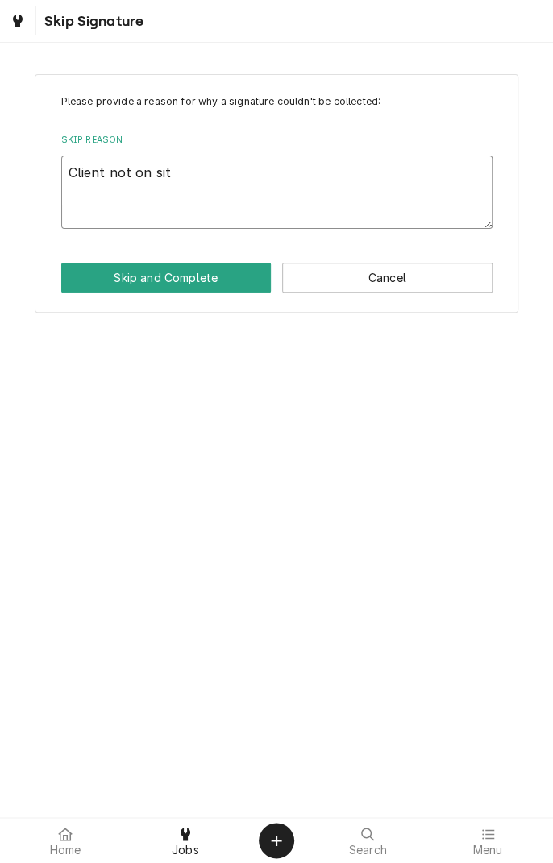
type textarea "x"
type textarea "Client not on site"
type textarea "x"
type textarea "Client not on site"
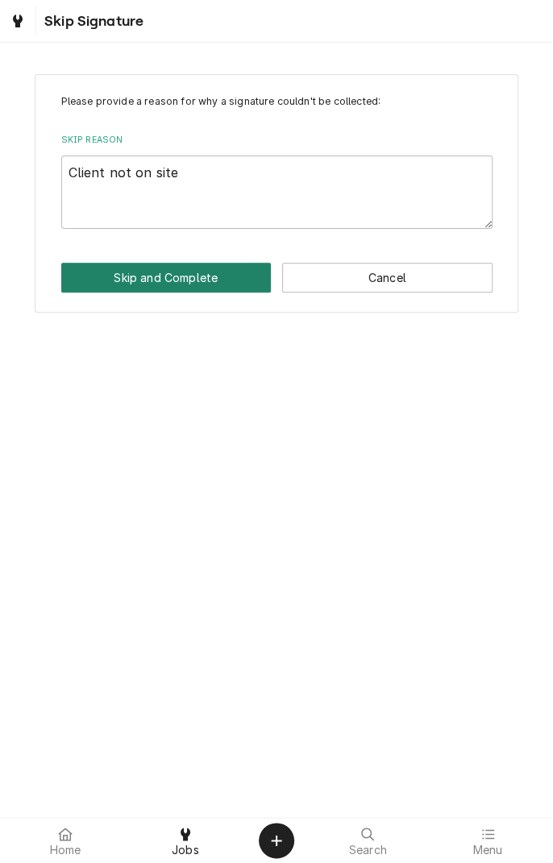
click at [190, 275] on button "Skip and Complete" at bounding box center [166, 278] width 210 height 30
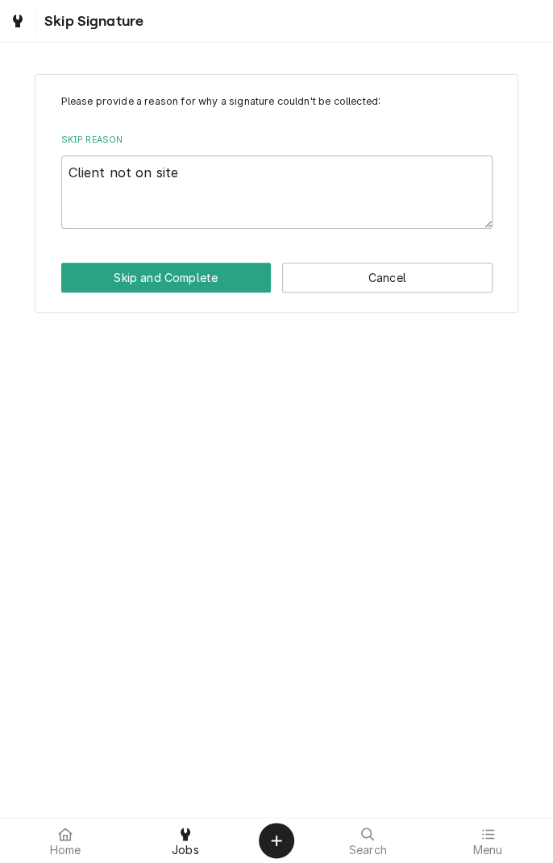
type textarea "x"
